Goal: Task Accomplishment & Management: Manage account settings

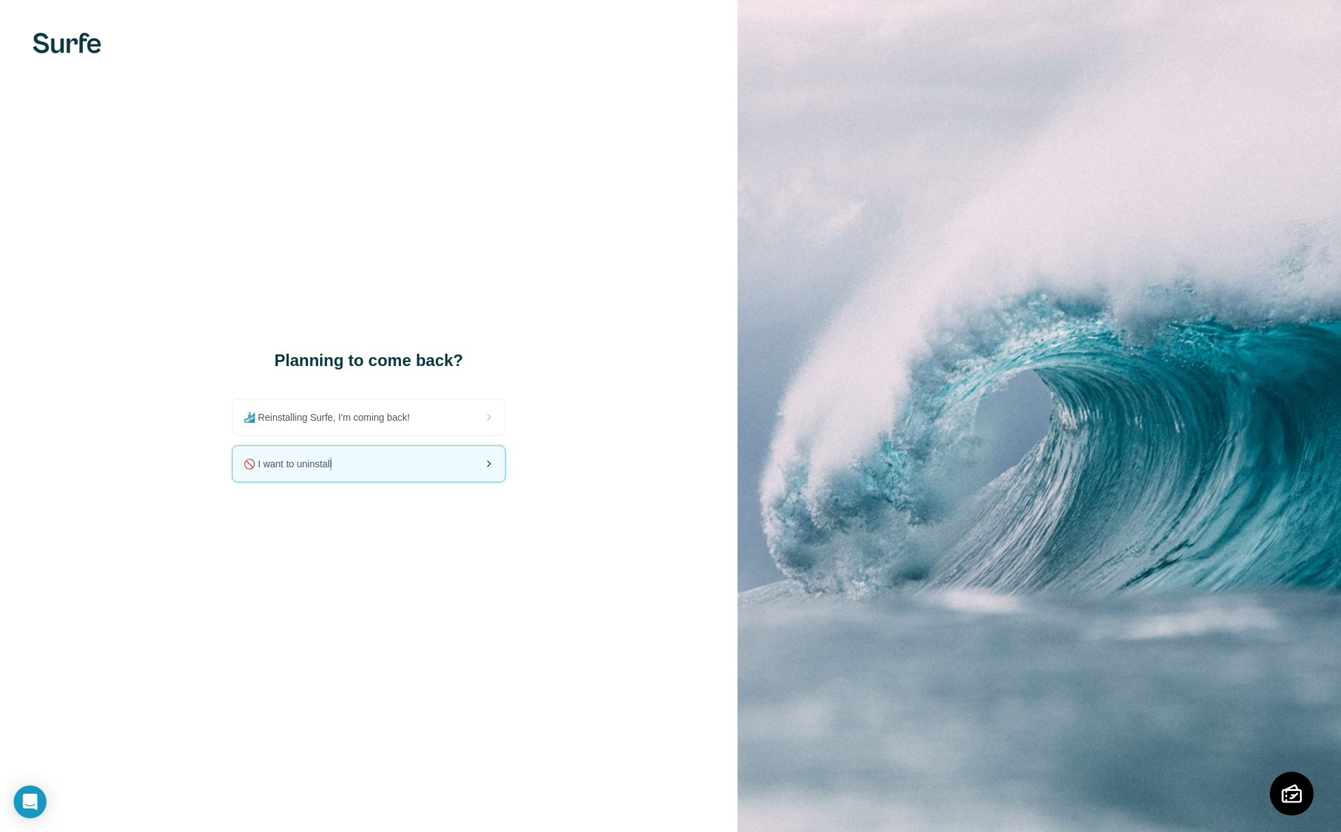
click at [328, 468] on span "🚫 I want to uninstall" at bounding box center [293, 464] width 99 height 14
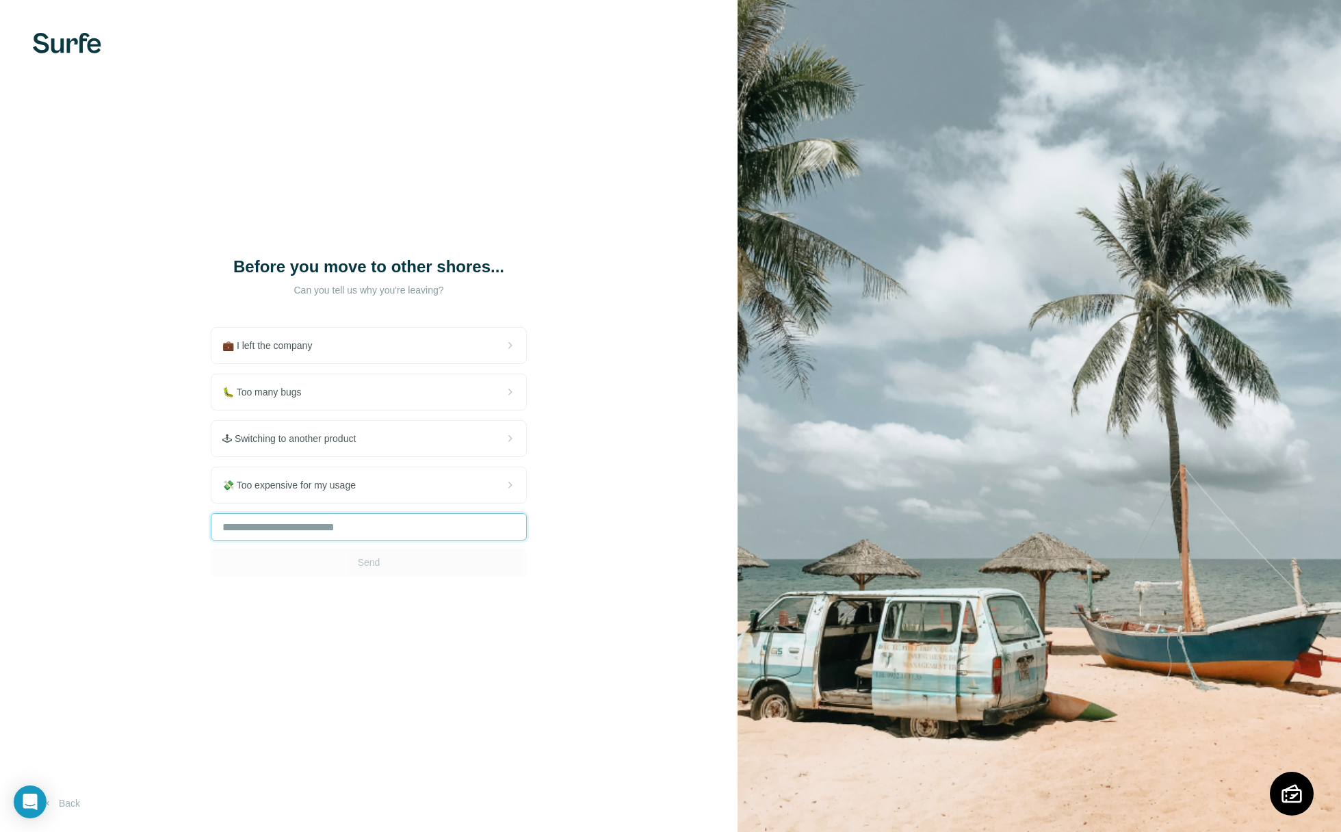
click at [282, 535] on input "text" at bounding box center [369, 526] width 316 height 27
type input "*******"
click at [369, 564] on span "Send" at bounding box center [369, 563] width 23 height 14
